Goal: Task Accomplishment & Management: Complete application form

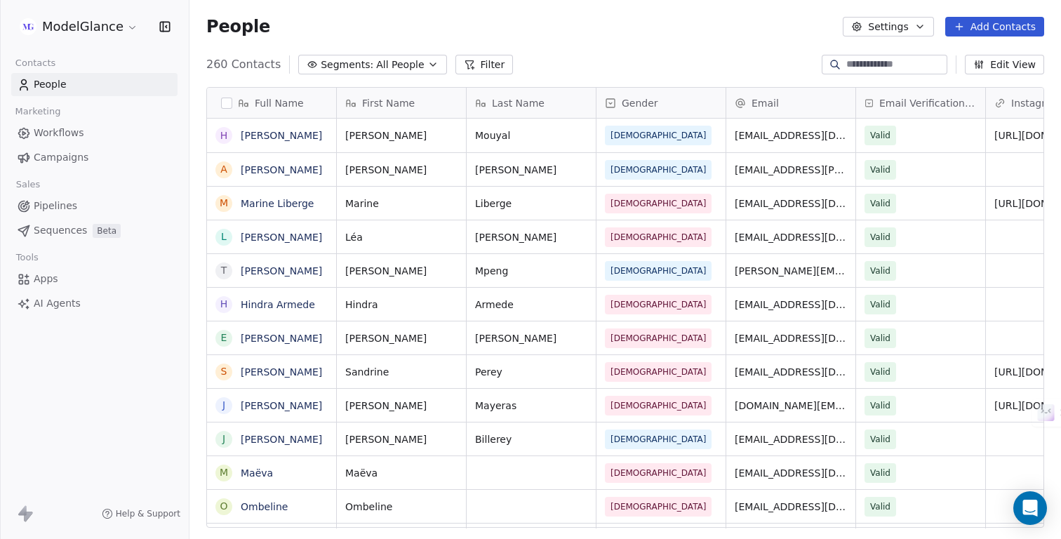
scroll to position [473, 871]
click at [977, 29] on button "Add Contacts" at bounding box center [994, 27] width 99 height 20
click at [969, 57] on span "Create new contact" at bounding box center [998, 57] width 96 height 15
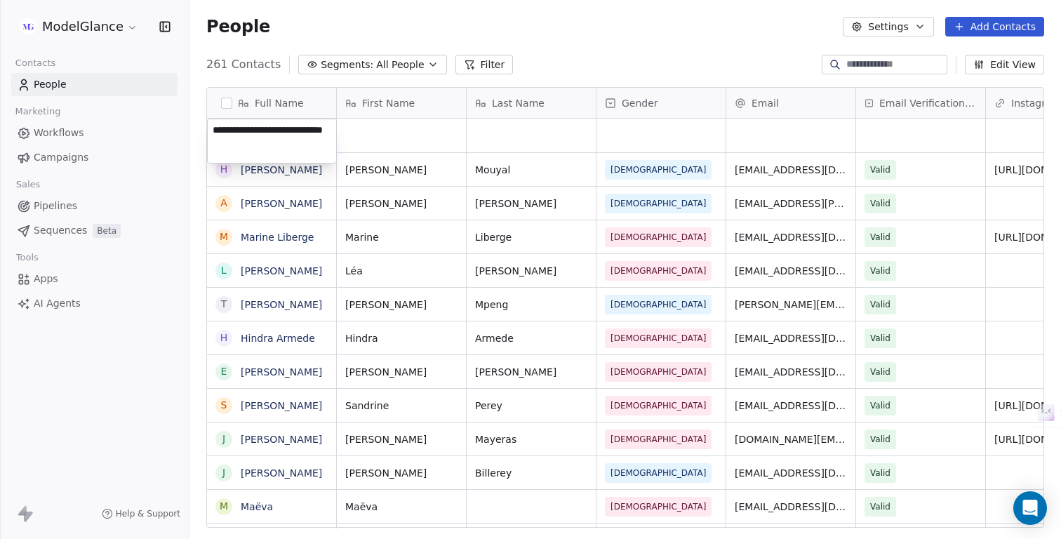
type textarea "**********"
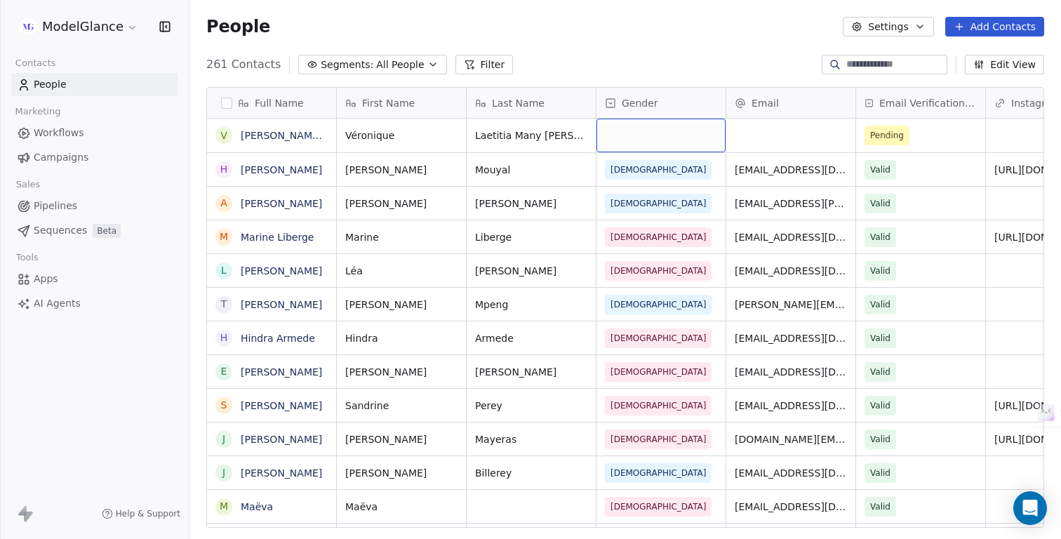
click at [621, 140] on div "grid" at bounding box center [660, 136] width 129 height 34
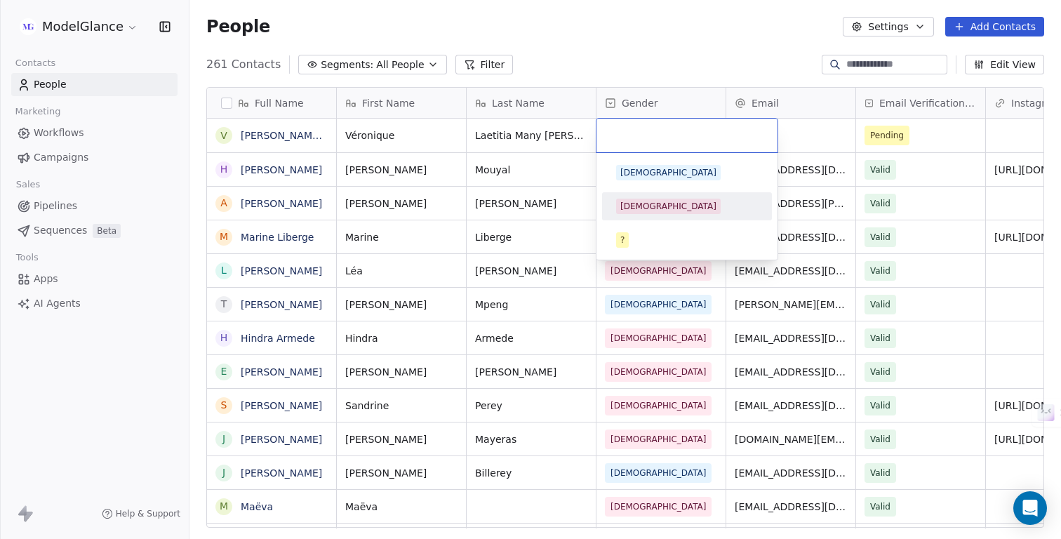
click at [633, 199] on span "[DEMOGRAPHIC_DATA]" at bounding box center [668, 206] width 105 height 15
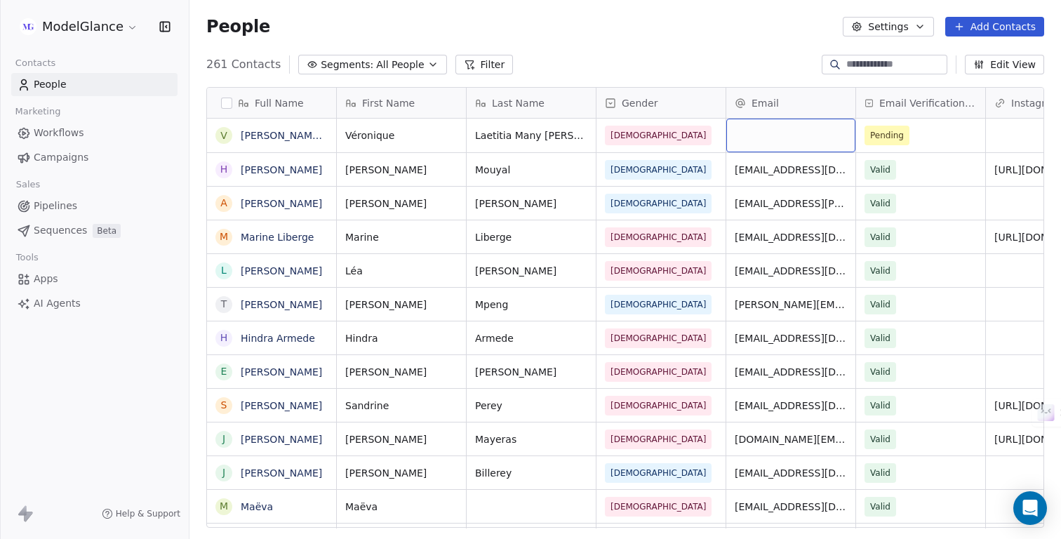
click at [757, 139] on div "grid" at bounding box center [790, 136] width 129 height 34
type input "**********"
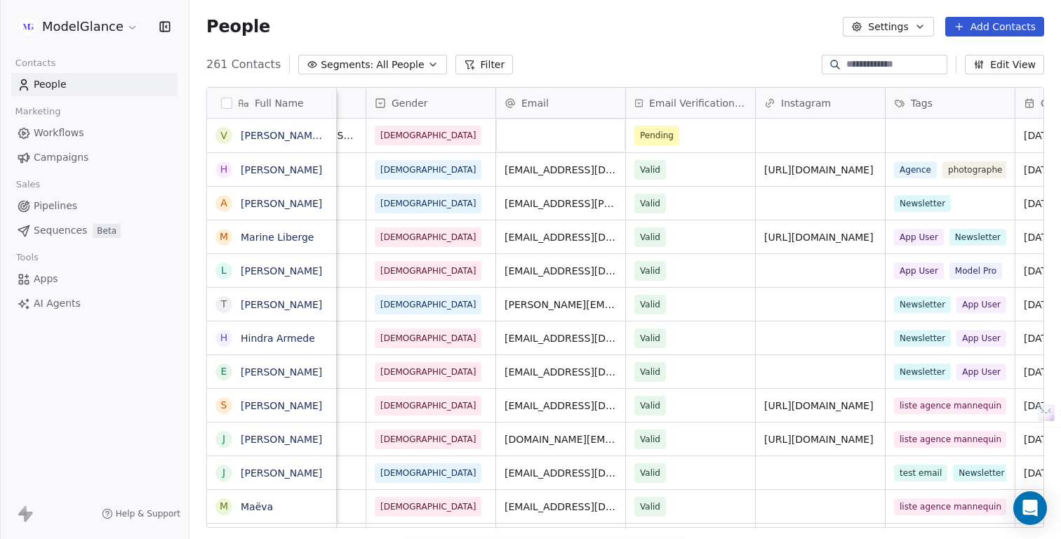
scroll to position [0, 241]
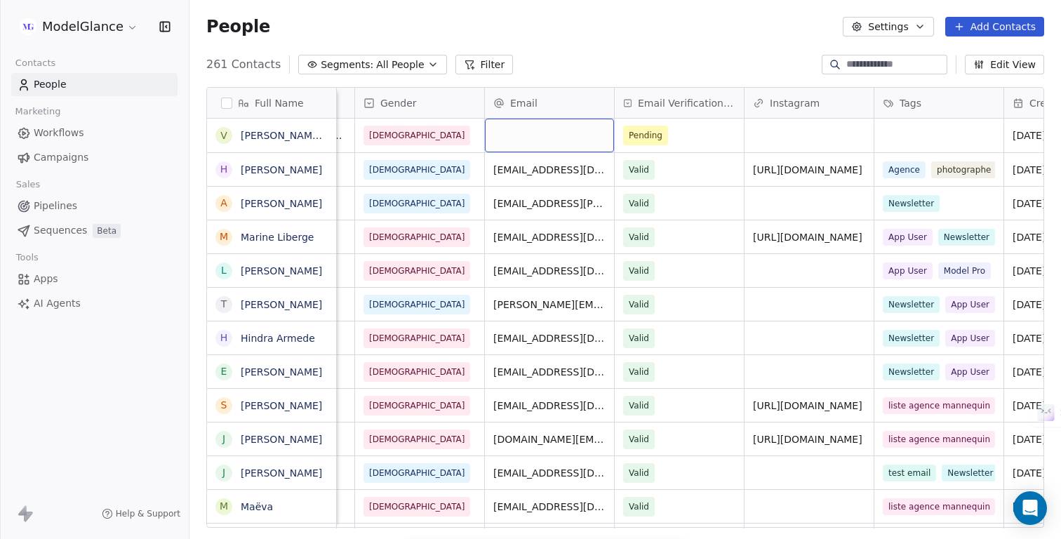
click at [540, 138] on div "grid" at bounding box center [549, 136] width 129 height 34
click at [603, 43] on html "ModelGlance Contacts People Marketing Workflows Campaigns Sales Pipelines Seque…" at bounding box center [530, 322] width 1061 height 644
click at [906, 133] on div "grid" at bounding box center [938, 136] width 129 height 34
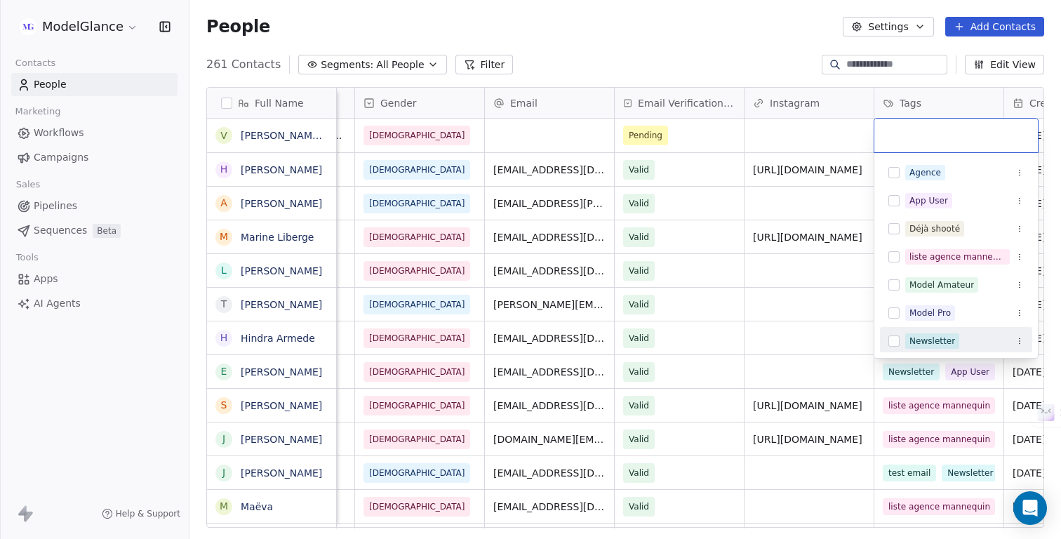
click at [892, 342] on button "Suggestions" at bounding box center [893, 340] width 11 height 11
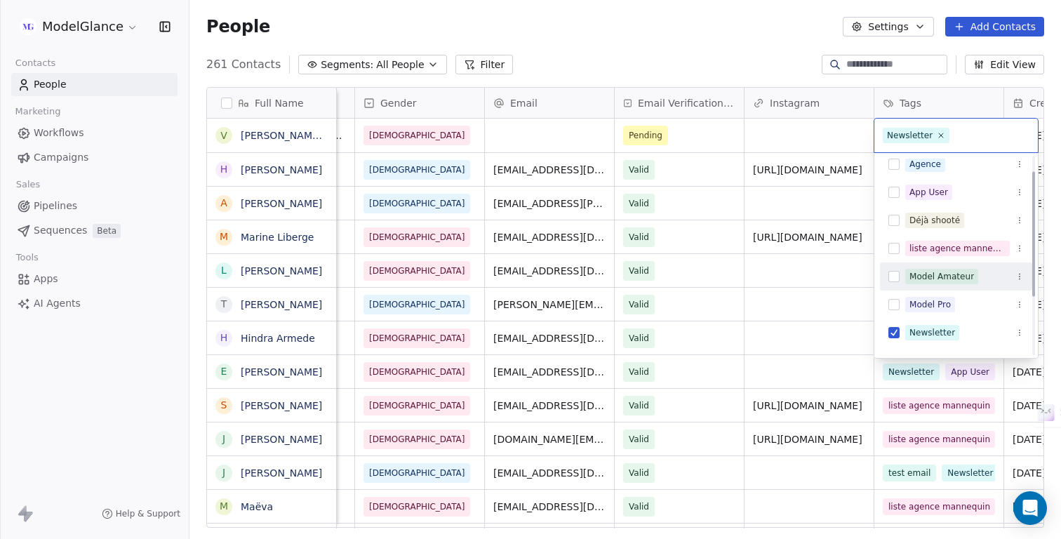
scroll to position [0, 0]
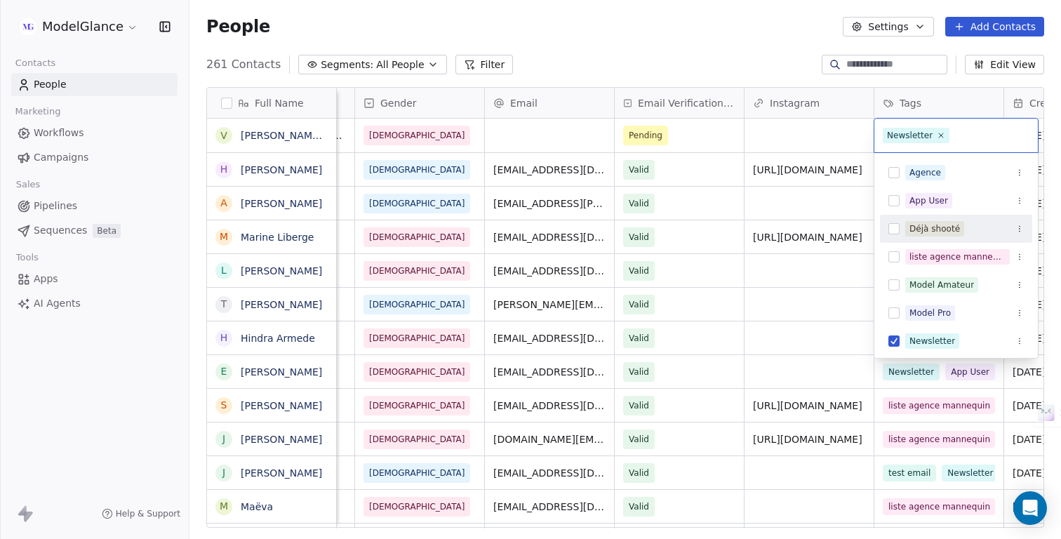
click at [760, 27] on html "ModelGlance Contacts People Marketing Workflows Campaigns Sales Pipelines Seque…" at bounding box center [530, 322] width 1061 height 644
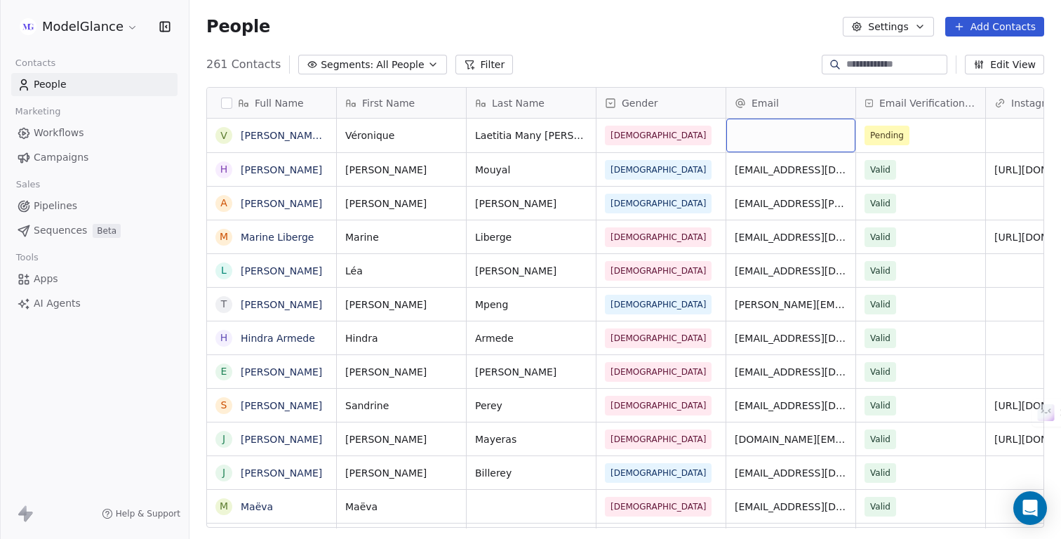
click at [755, 137] on div "grid" at bounding box center [790, 136] width 129 height 34
type input "**********"
click at [276, 138] on link "[PERSON_NAME] Many [PERSON_NAME]" at bounding box center [339, 135] width 196 height 11
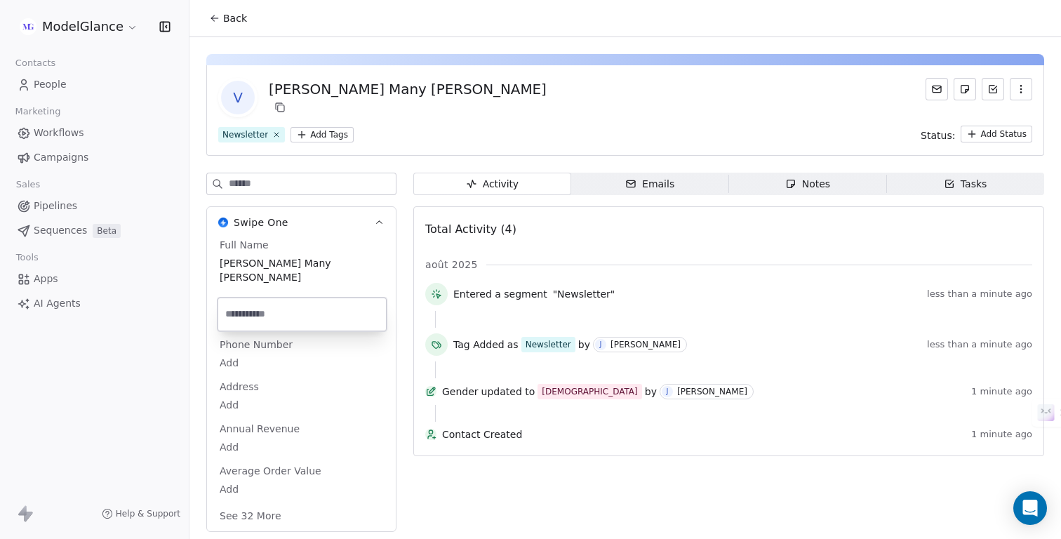
click at [227, 304] on body "ModelGlance Contacts People Marketing Workflows Campaigns Sales Pipelines Seque…" at bounding box center [530, 322] width 1061 height 644
type input "**********"
click at [221, 19] on button "Back" at bounding box center [228, 18] width 55 height 25
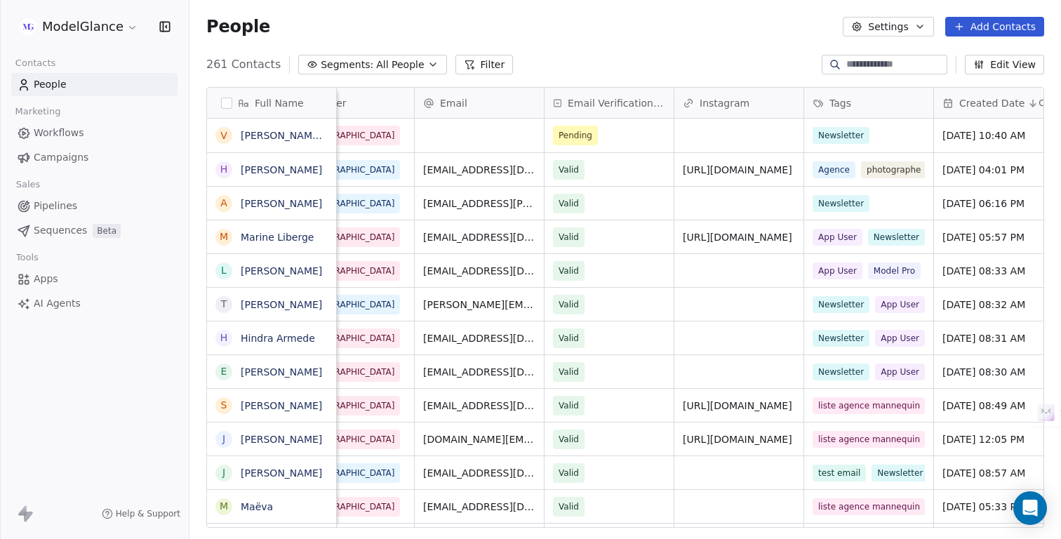
scroll to position [0, 495]
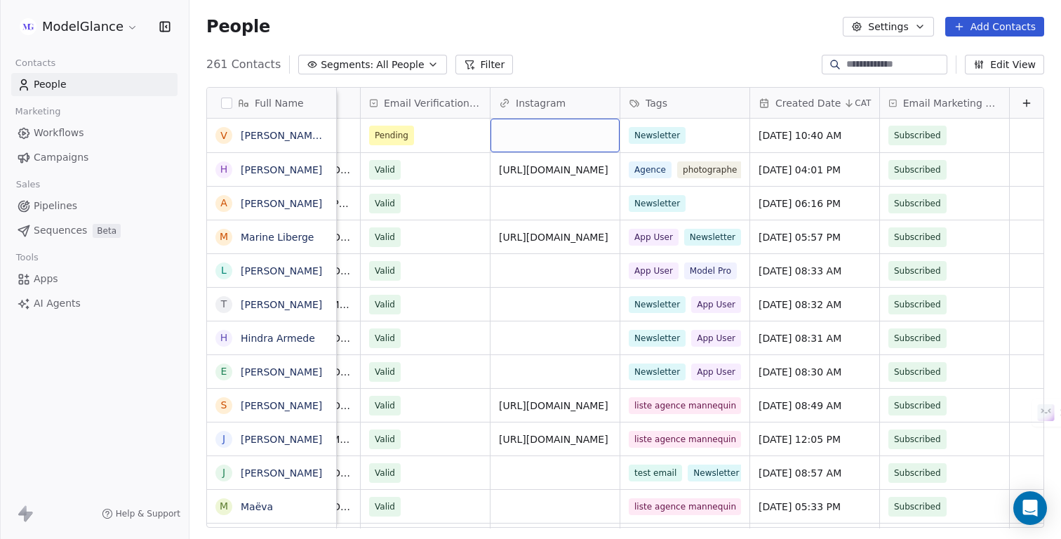
click at [540, 133] on div "grid" at bounding box center [554, 136] width 129 height 34
type input "**********"
click at [619, 37] on html "ModelGlance Contacts People Marketing Workflows Campaigns Sales Pipelines Seque…" at bounding box center [530, 322] width 1061 height 644
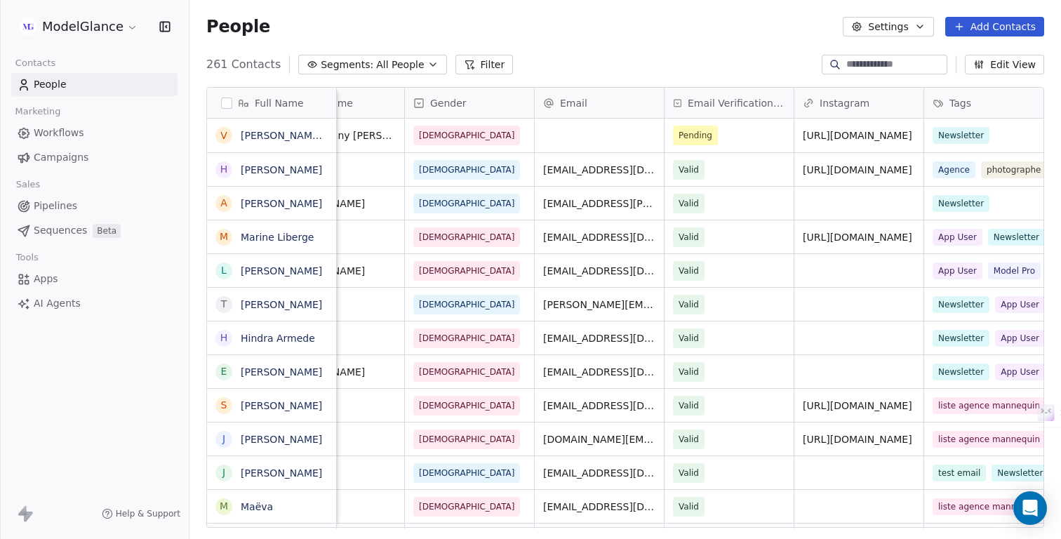
scroll to position [0, 0]
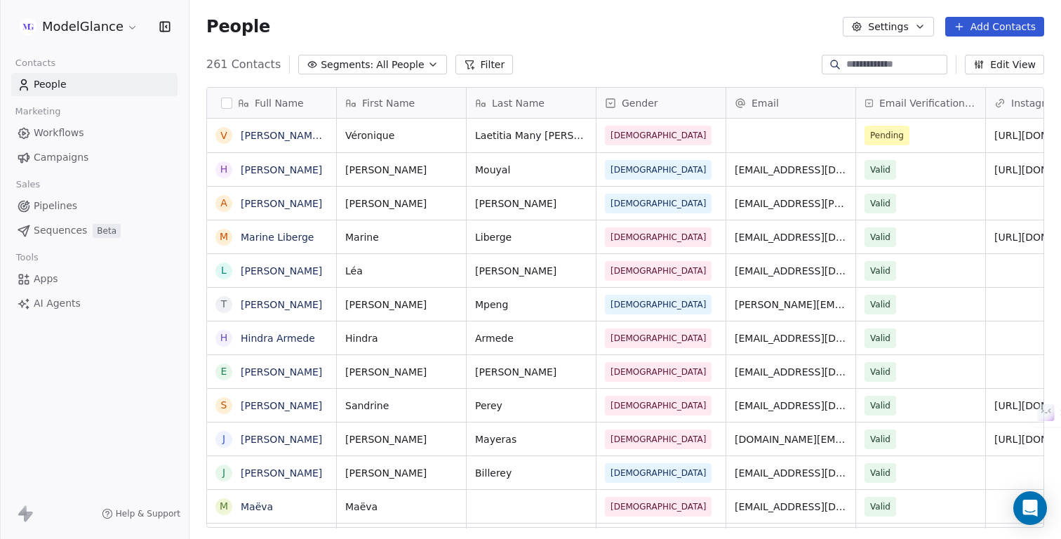
click at [671, 41] on div "People Settings Add Contacts" at bounding box center [624, 26] width 871 height 53
